Goal: Find specific page/section

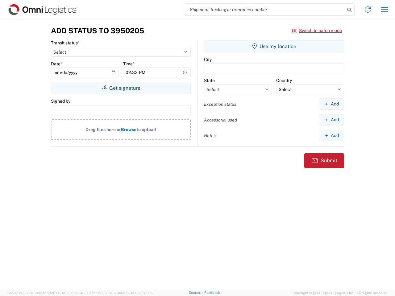
click at [265, 10] on input "search" at bounding box center [265, 10] width 160 height 12
click at [349, 10] on icon at bounding box center [349, 10] width 9 height 9
click at [368, 10] on icon at bounding box center [368, 10] width 10 height 10
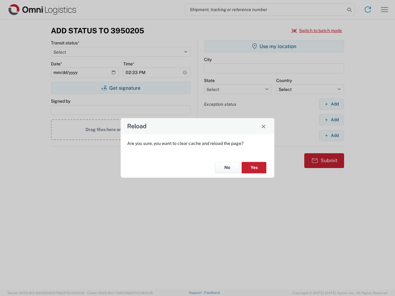
click at [385, 10] on div "Reload Are you sure, you want to clear cache and reload the page? No Yes" at bounding box center [197, 148] width 395 height 296
click at [317, 31] on div "Reload Are you sure, you want to clear cache and reload the page? No Yes" at bounding box center [197, 148] width 395 height 296
click at [121, 88] on div "Reload Are you sure, you want to clear cache and reload the page? No Yes" at bounding box center [197, 148] width 395 height 296
click at [274, 46] on div "Reload Are you sure, you want to clear cache and reload the page? No Yes" at bounding box center [197, 148] width 395 height 296
click at [331, 104] on div "Reload Are you sure, you want to clear cache and reload the page? No Yes" at bounding box center [197, 148] width 395 height 296
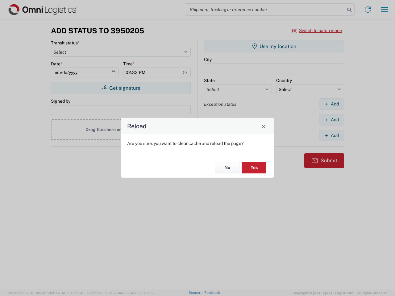
click at [331, 120] on div "Reload Are you sure, you want to clear cache and reload the page? No Yes" at bounding box center [197, 148] width 395 height 296
click at [331, 135] on div "Reload Are you sure, you want to clear cache and reload the page? No Yes" at bounding box center [197, 148] width 395 height 296
